Goal: Information Seeking & Learning: Compare options

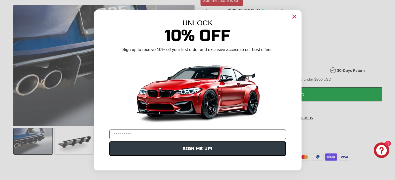
scroll to position [234, 0]
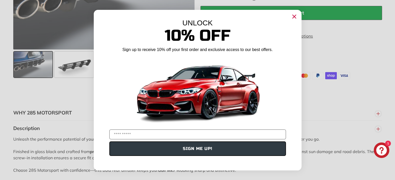
click at [295, 16] on icon "Close dialog" at bounding box center [294, 16] width 8 height 8
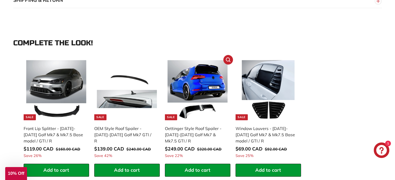
scroll to position [519, 0]
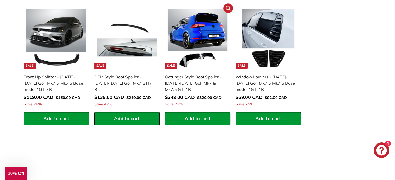
click at [201, 24] on img at bounding box center [197, 39] width 60 height 60
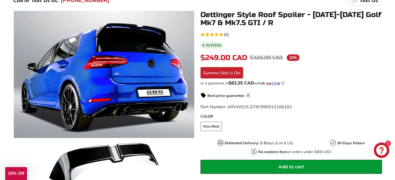
scroll to position [234, 0]
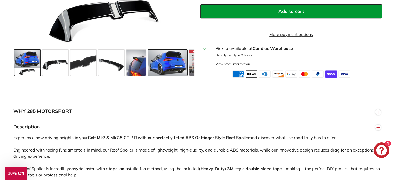
click at [166, 69] on span at bounding box center [167, 63] width 39 height 26
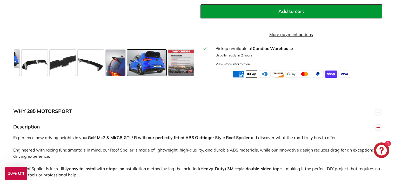
scroll to position [0, 22]
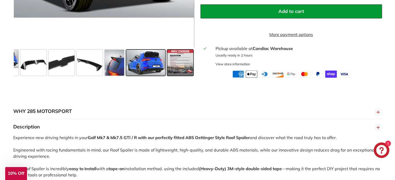
click at [188, 66] on span at bounding box center [180, 63] width 26 height 26
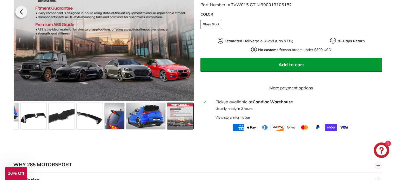
scroll to position [156, 0]
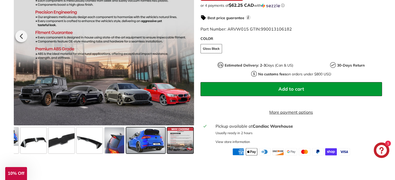
click at [142, 147] on span at bounding box center [145, 141] width 39 height 26
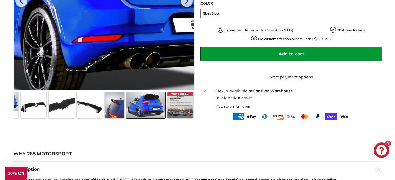
scroll to position [260, 0]
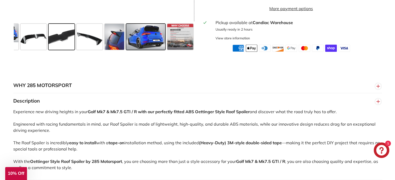
click at [58, 41] on span at bounding box center [62, 37] width 26 height 26
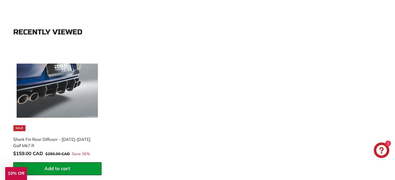
scroll to position [805, 0]
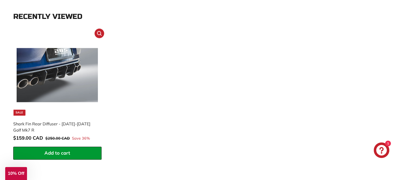
click at [49, 79] on img at bounding box center [57, 75] width 81 height 81
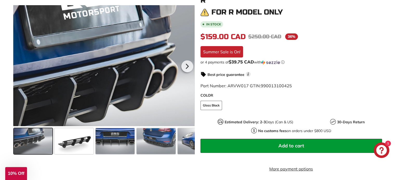
scroll to position [130, 0]
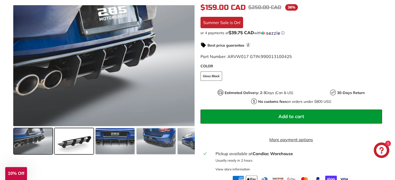
click at [70, 139] on span at bounding box center [74, 142] width 39 height 26
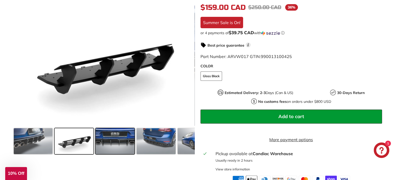
click at [114, 146] on span at bounding box center [115, 142] width 39 height 26
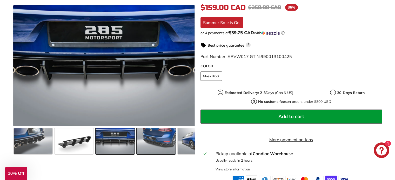
click at [160, 139] on span at bounding box center [156, 142] width 39 height 26
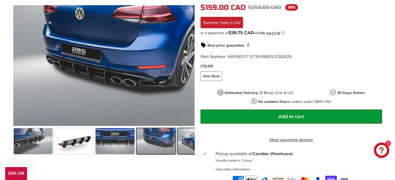
click at [189, 144] on span at bounding box center [197, 142] width 39 height 26
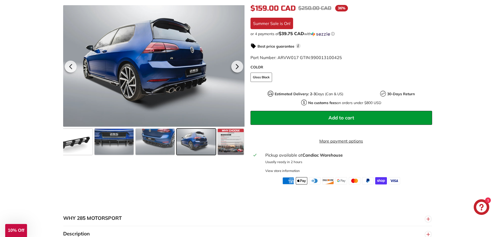
scroll to position [78, 0]
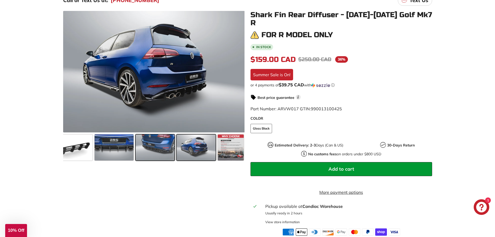
click at [151, 146] on span at bounding box center [155, 147] width 39 height 26
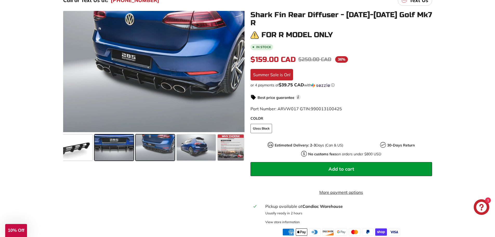
click at [119, 143] on span at bounding box center [114, 147] width 39 height 26
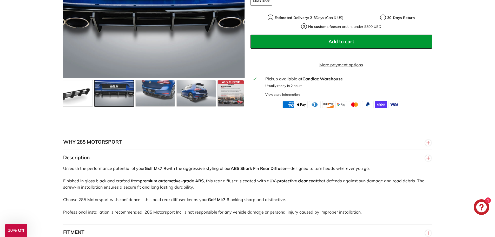
scroll to position [260, 0]
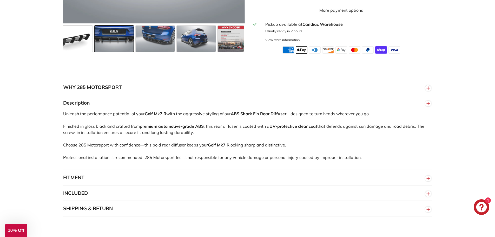
click at [93, 172] on button "FITMENT" at bounding box center [247, 178] width 369 height 16
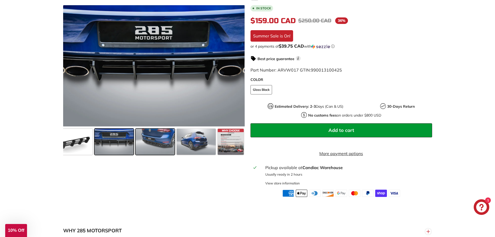
scroll to position [52, 0]
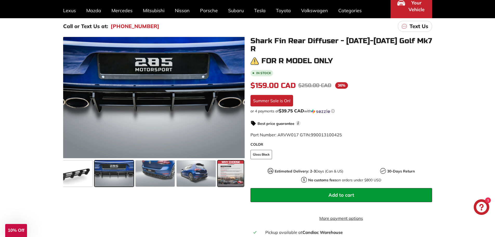
click at [241, 180] on span at bounding box center [231, 173] width 26 height 26
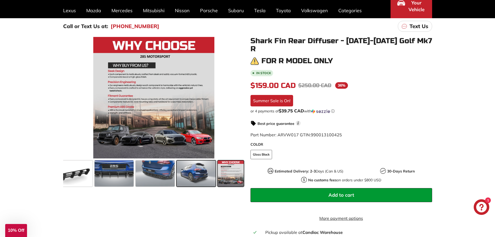
click at [204, 170] on span at bounding box center [196, 173] width 39 height 26
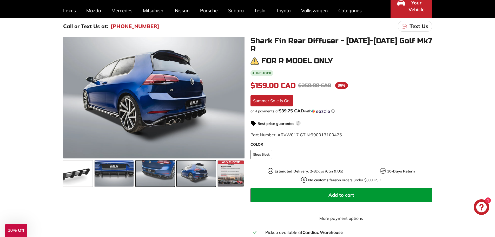
click at [161, 170] on span at bounding box center [155, 173] width 39 height 26
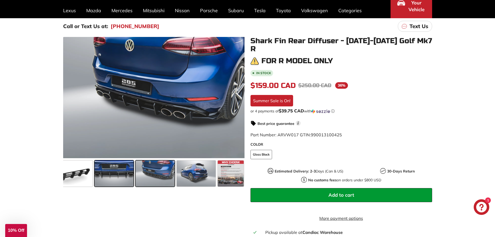
click at [119, 169] on span at bounding box center [114, 173] width 39 height 26
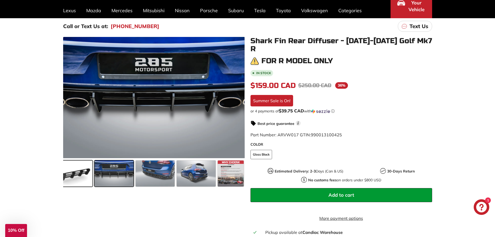
click at [63, 171] on span at bounding box center [72, 173] width 39 height 26
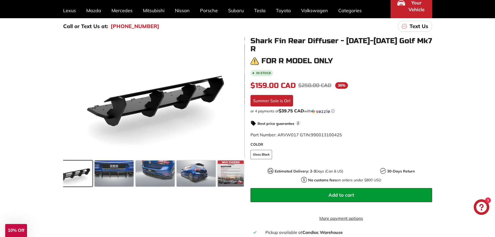
scroll to position [0, 0]
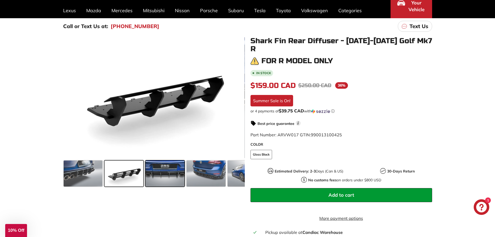
click at [174, 171] on span at bounding box center [164, 173] width 39 height 26
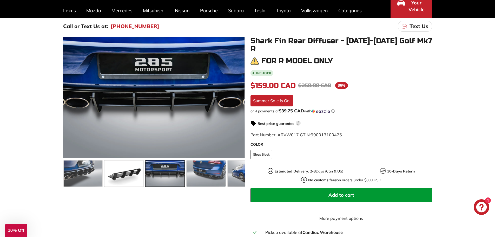
click at [395, 120] on div "Best price guarantee i" at bounding box center [340, 123] width 181 height 6
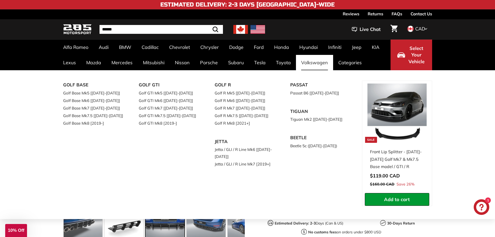
click at [311, 58] on link "Volkswagen" at bounding box center [314, 62] width 37 height 15
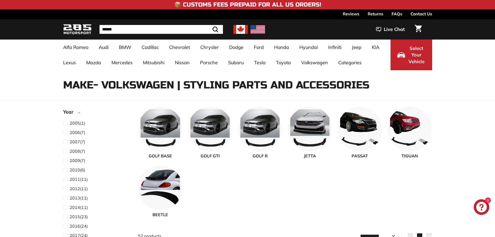
select select "**********"
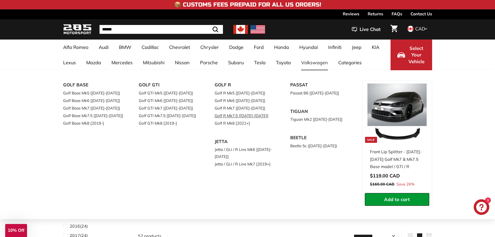
click at [219, 116] on link "Golf R Mk7.5 [[DATE]-[DATE]]" at bounding box center [244, 116] width 61 height 8
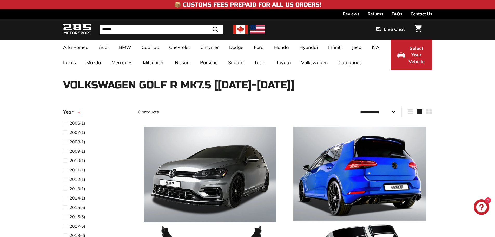
select select "**********"
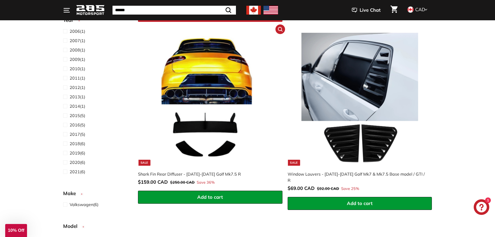
scroll to position [519, 0]
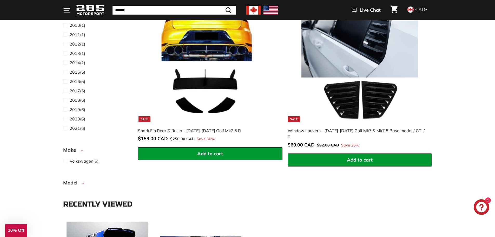
click at [192, 45] on img at bounding box center [210, 55] width 133 height 133
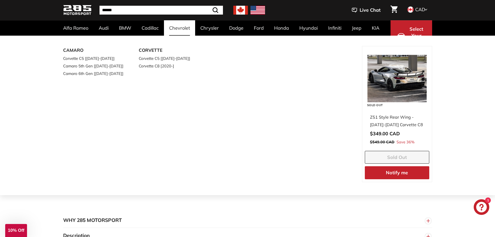
scroll to position [208, 0]
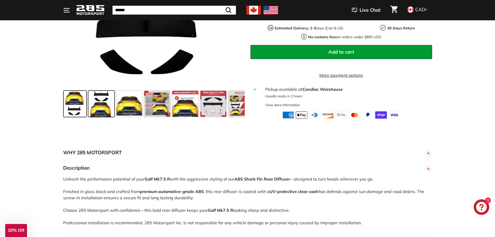
click at [103, 106] on span at bounding box center [101, 104] width 26 height 26
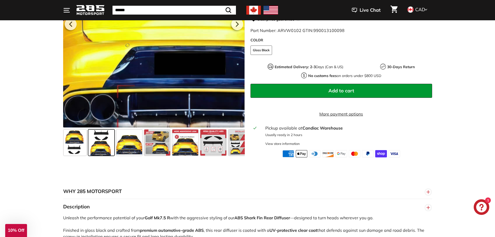
scroll to position [130, 0]
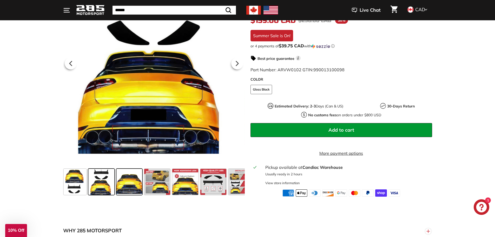
click at [123, 179] on span at bounding box center [129, 182] width 26 height 26
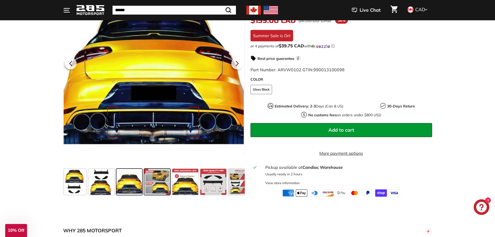
click at [170, 186] on span at bounding box center [157, 182] width 26 height 26
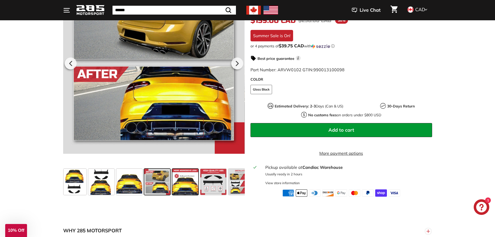
click at [192, 188] on span at bounding box center [185, 182] width 26 height 26
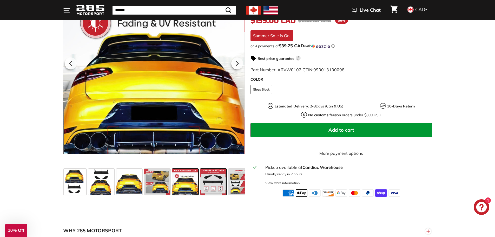
click at [207, 183] on span at bounding box center [213, 182] width 26 height 26
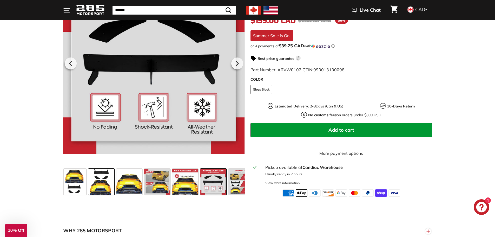
click at [94, 184] on span at bounding box center [101, 182] width 26 height 26
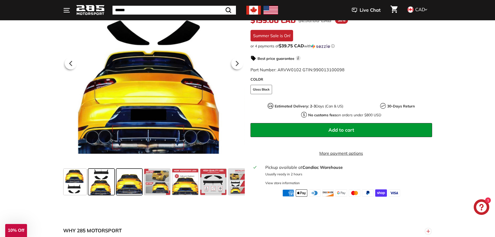
click at [127, 184] on span at bounding box center [129, 182] width 26 height 26
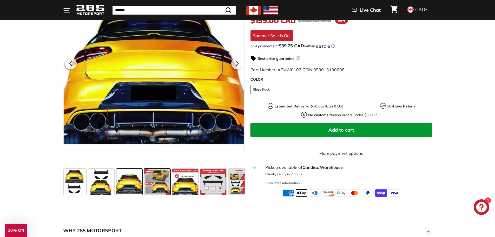
click at [147, 178] on span at bounding box center [157, 182] width 26 height 26
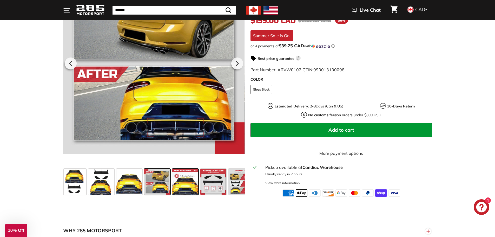
click at [191, 177] on span at bounding box center [185, 182] width 26 height 26
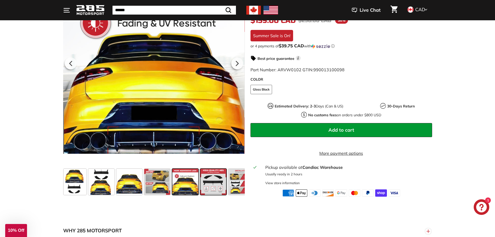
click at [218, 182] on span at bounding box center [213, 182] width 26 height 26
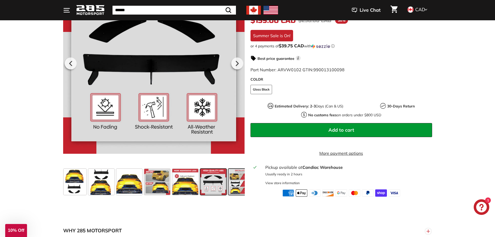
click at [240, 185] on span at bounding box center [241, 182] width 26 height 26
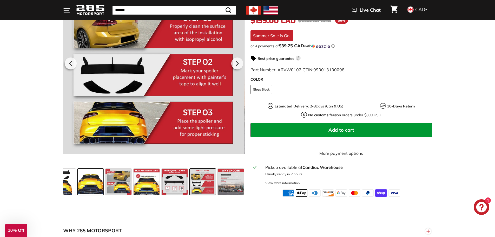
click at [86, 186] on span at bounding box center [91, 182] width 26 height 26
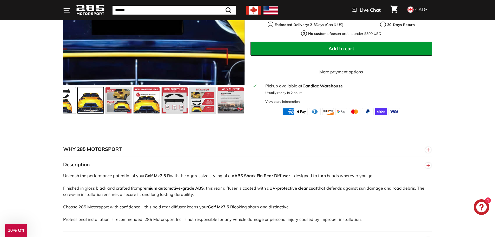
scroll to position [260, 0]
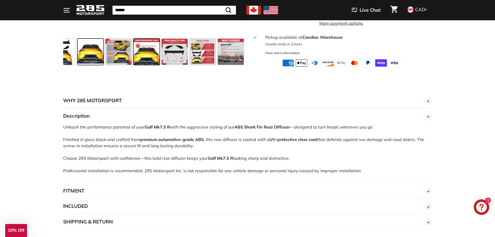
click at [146, 59] on span at bounding box center [146, 52] width 26 height 26
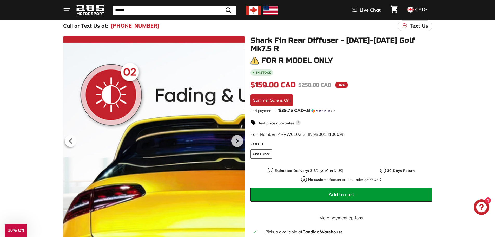
scroll to position [52, 0]
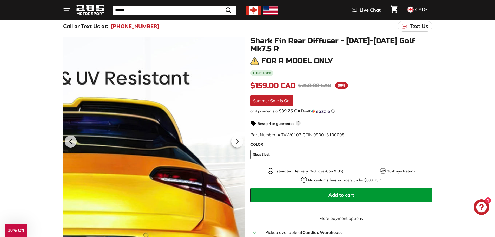
click at [242, 119] on div at bounding box center [153, 140] width 181 height 207
